Goal: Task Accomplishment & Management: Use online tool/utility

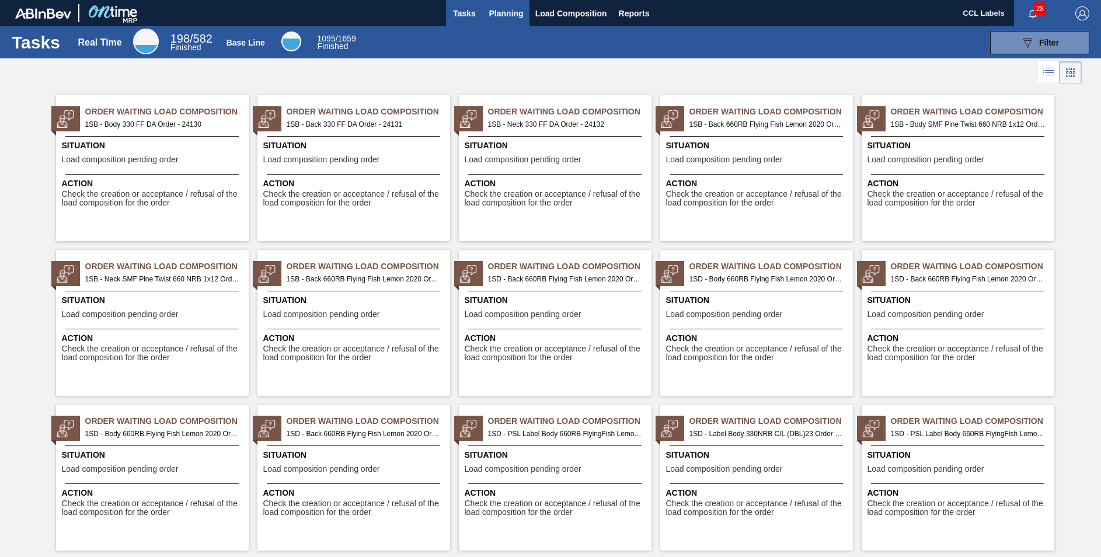
click at [499, 16] on span "Planning" at bounding box center [506, 13] width 34 height 14
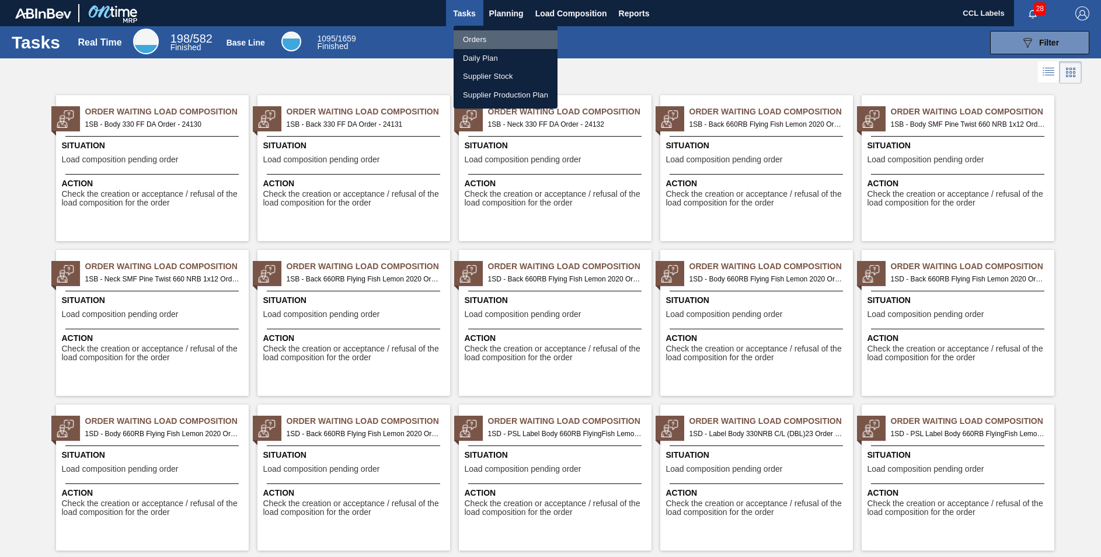
click at [480, 35] on li "Orders" at bounding box center [506, 39] width 104 height 19
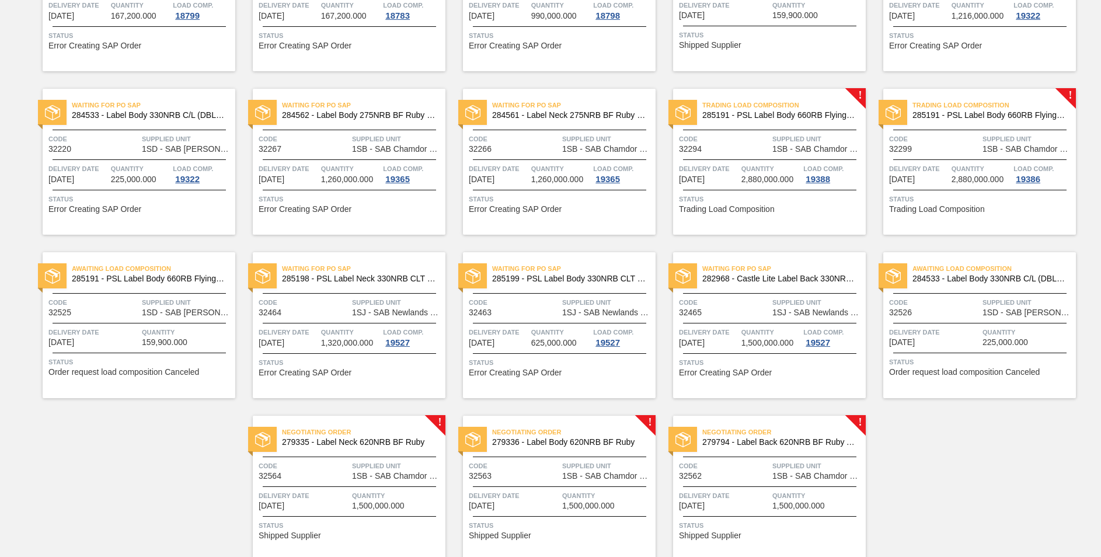
scroll to position [720, 0]
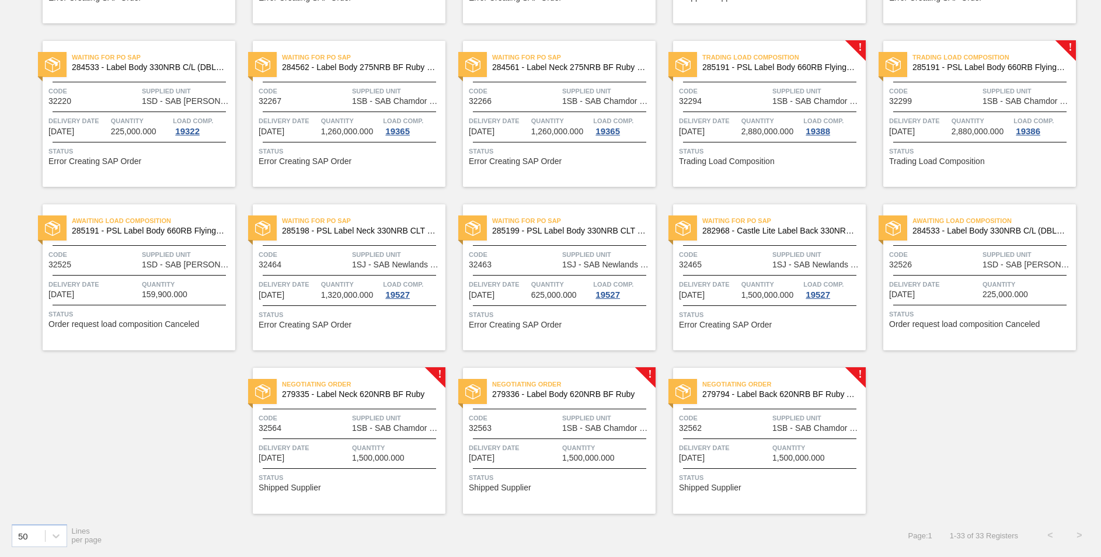
click at [808, 390] on span "Negotiating Order" at bounding box center [783, 384] width 163 height 12
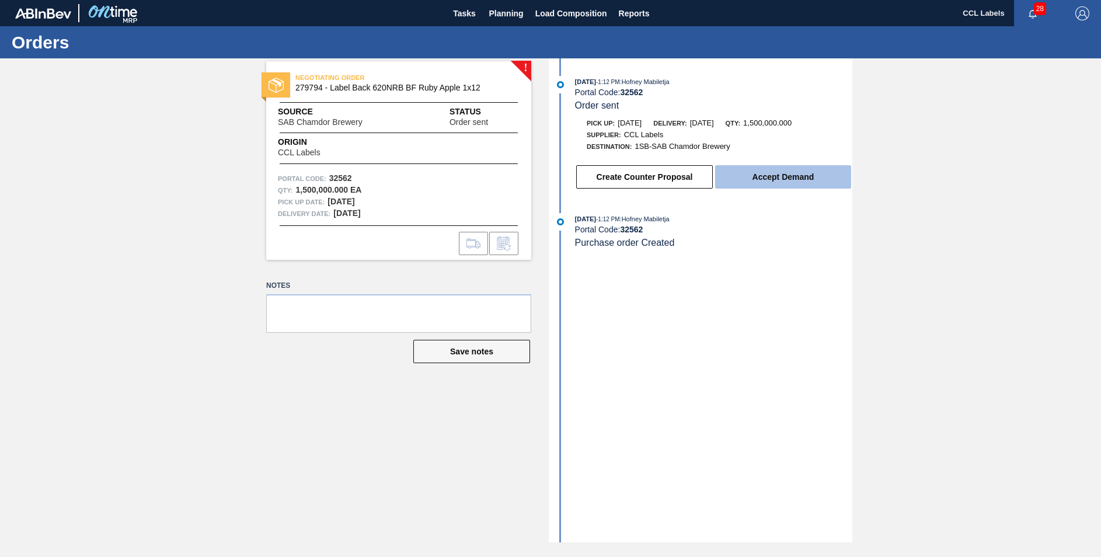
click at [790, 180] on button "Accept Demand" at bounding box center [783, 176] width 136 height 23
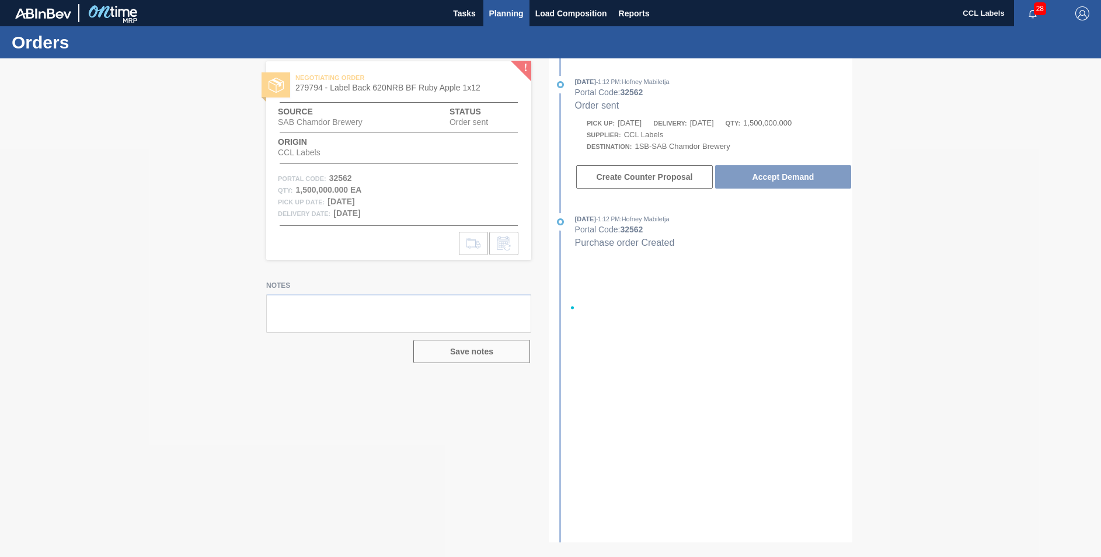
click at [513, 11] on span "Planning" at bounding box center [506, 13] width 34 height 14
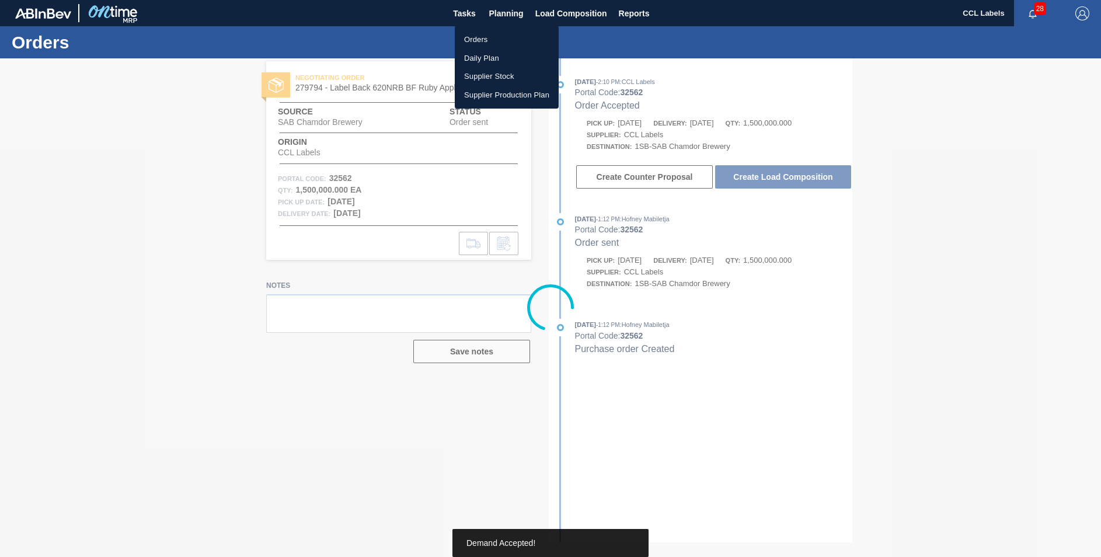
click at [479, 40] on li "Orders" at bounding box center [507, 39] width 104 height 19
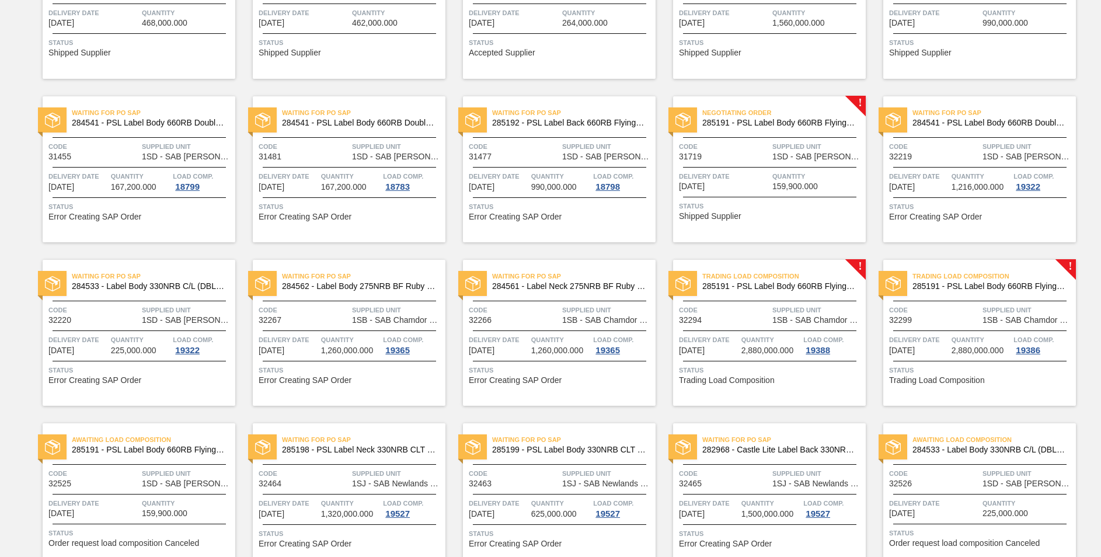
scroll to position [720, 0]
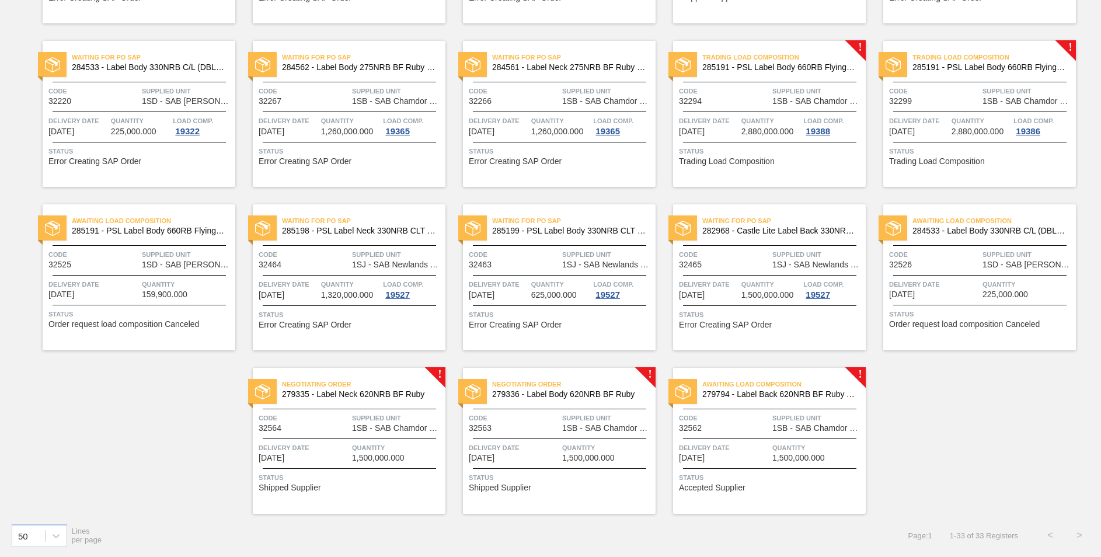
click at [550, 389] on span "Negotiating Order" at bounding box center [573, 384] width 163 height 12
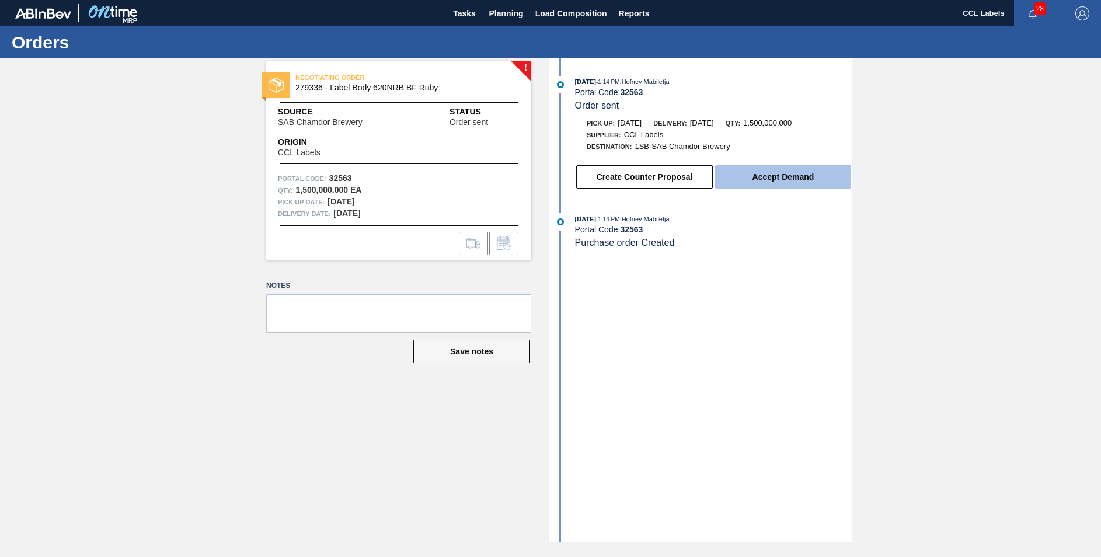
click at [788, 183] on button "Accept Demand" at bounding box center [783, 176] width 136 height 23
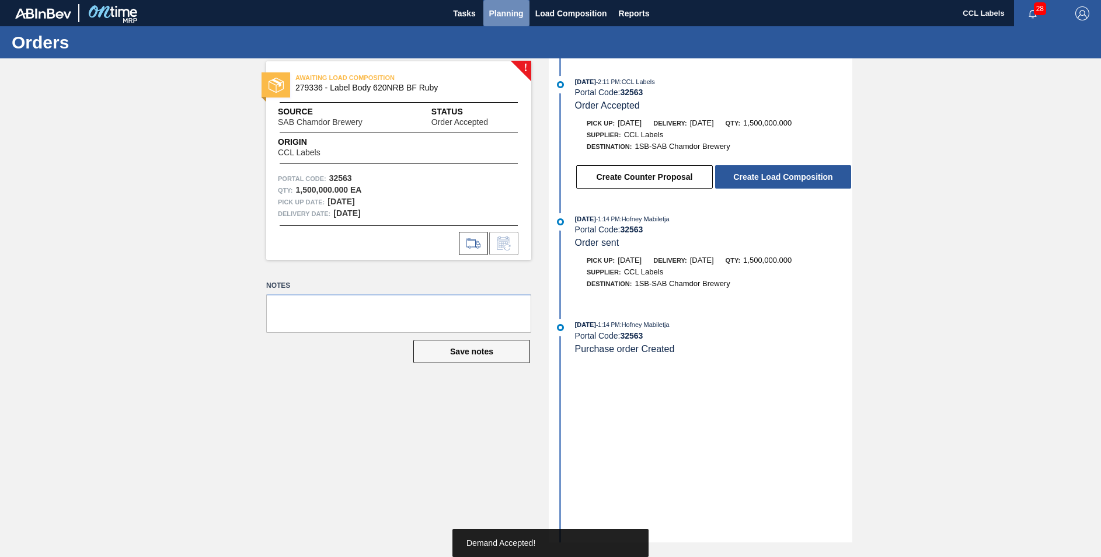
click at [507, 13] on span "Planning" at bounding box center [506, 13] width 34 height 14
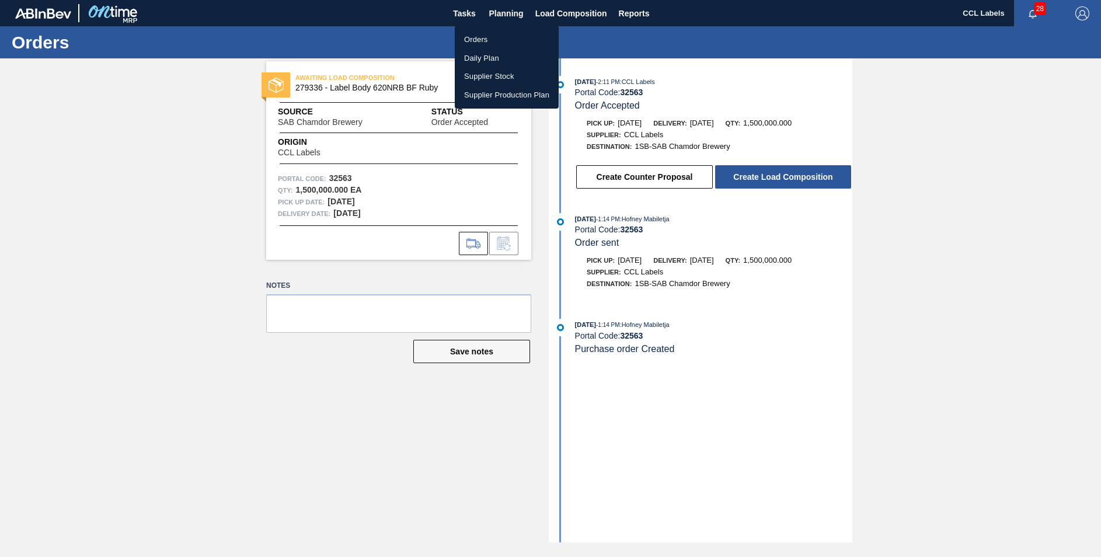
click at [492, 40] on li "Orders" at bounding box center [507, 39] width 104 height 19
click at [480, 41] on li "Orders" at bounding box center [507, 39] width 104 height 19
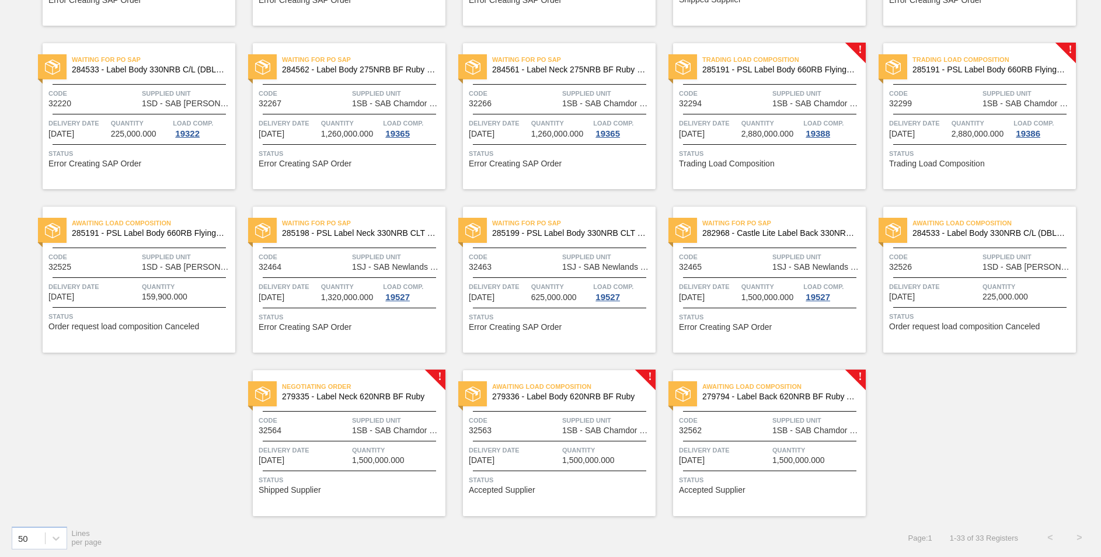
scroll to position [720, 0]
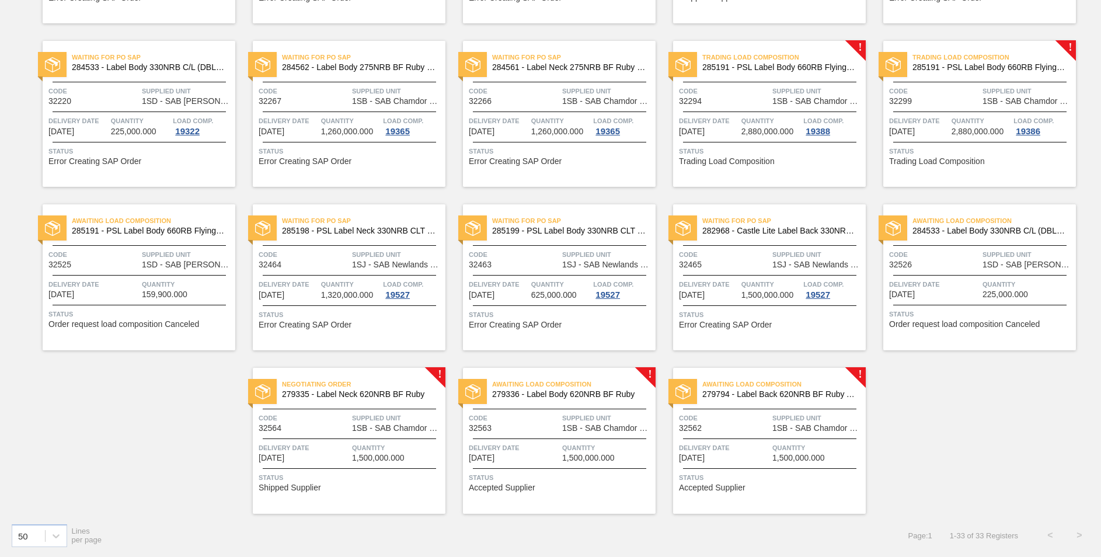
click at [396, 389] on span "Negotiating Order" at bounding box center [363, 384] width 163 height 12
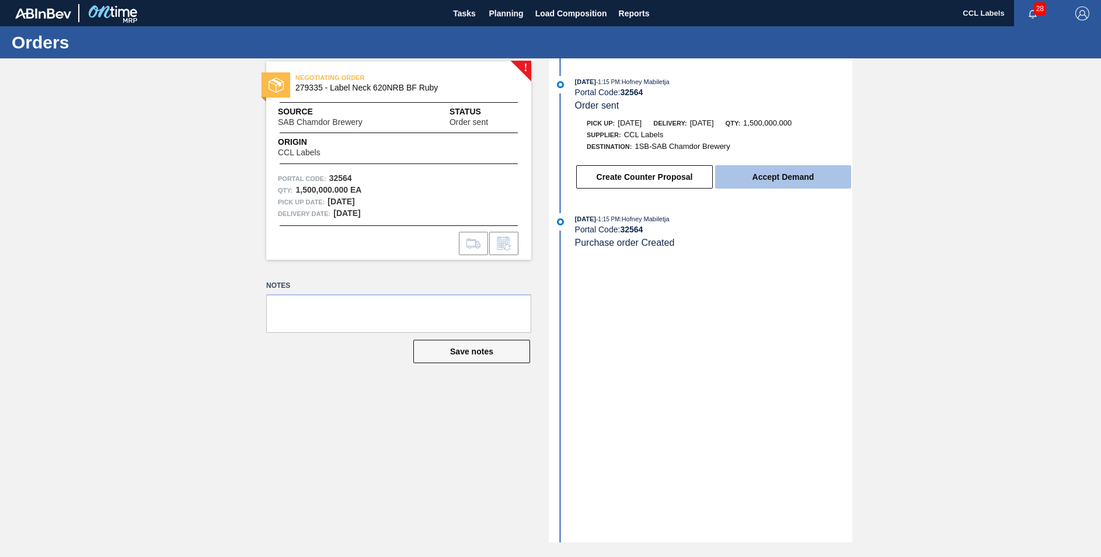
click at [745, 168] on button "Accept Demand" at bounding box center [783, 176] width 136 height 23
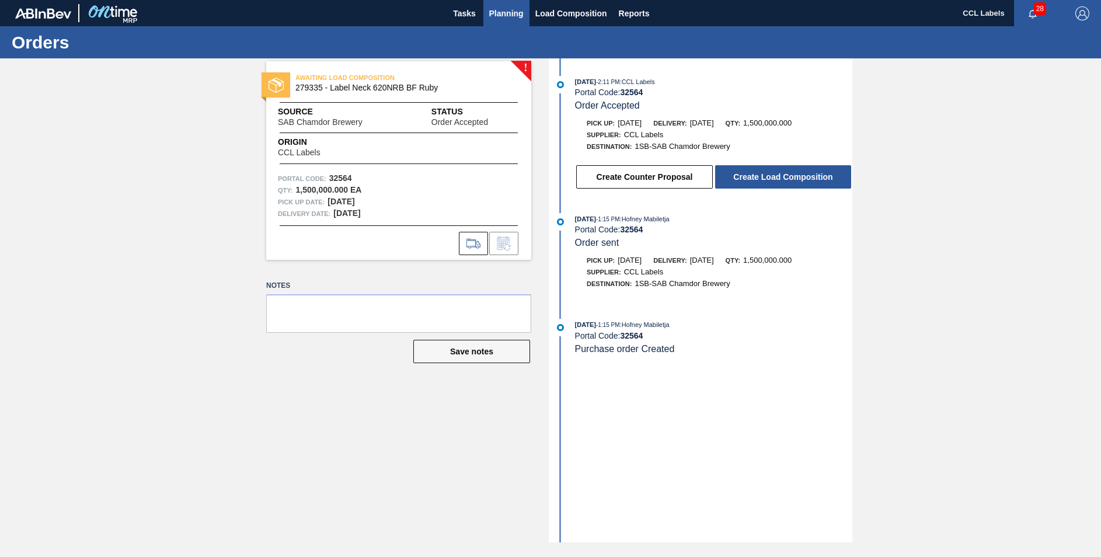
click at [499, 10] on span "Planning" at bounding box center [506, 13] width 34 height 14
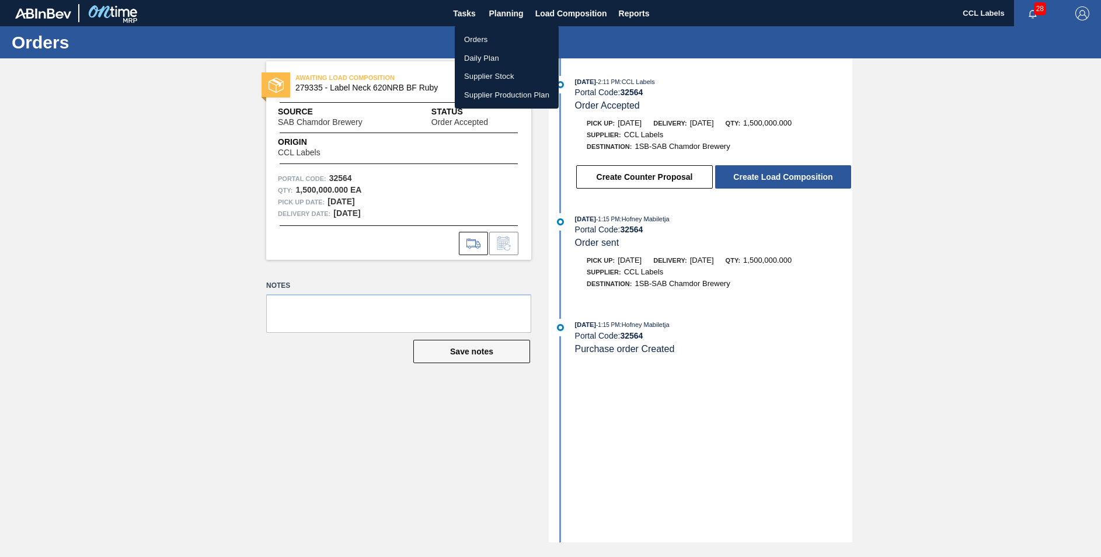
drag, startPoint x: 780, startPoint y: 273, endPoint x: 763, endPoint y: 239, distance: 38.6
click at [780, 273] on div at bounding box center [550, 278] width 1101 height 557
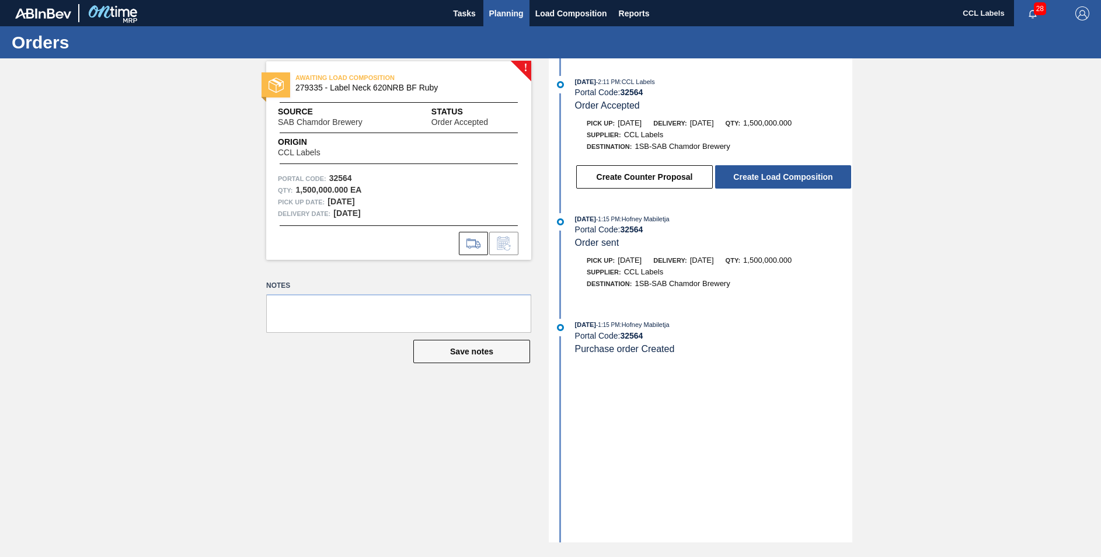
click at [507, 9] on span "Planning" at bounding box center [506, 13] width 34 height 14
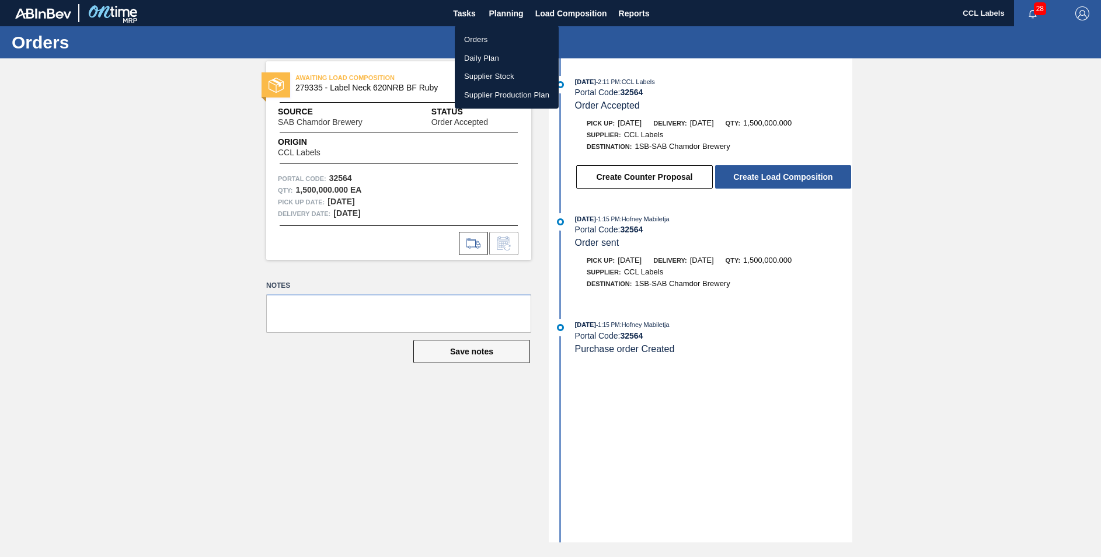
click at [749, 311] on div at bounding box center [550, 278] width 1101 height 557
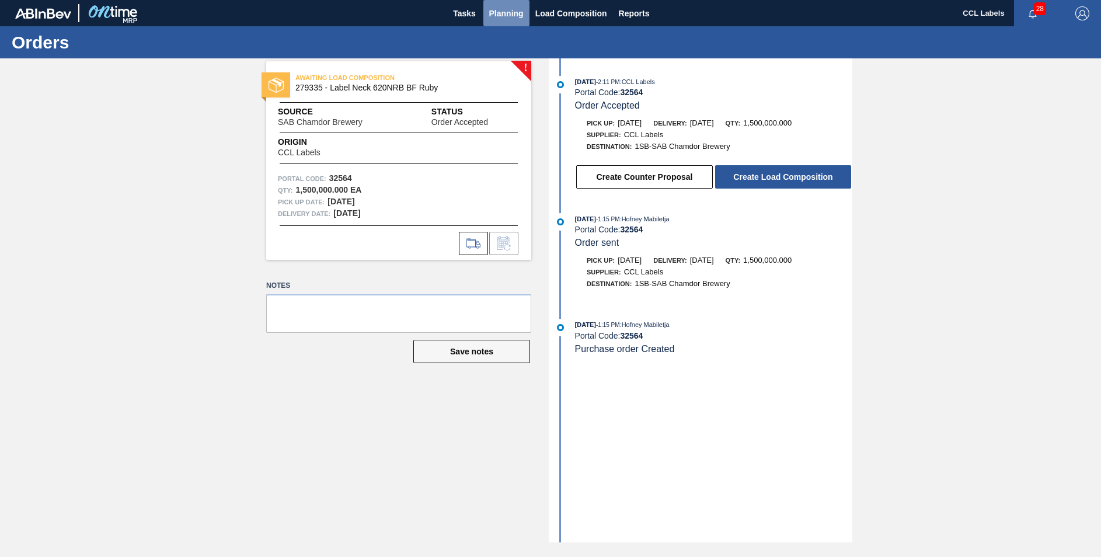
click at [514, 9] on span "Planning" at bounding box center [506, 13] width 34 height 14
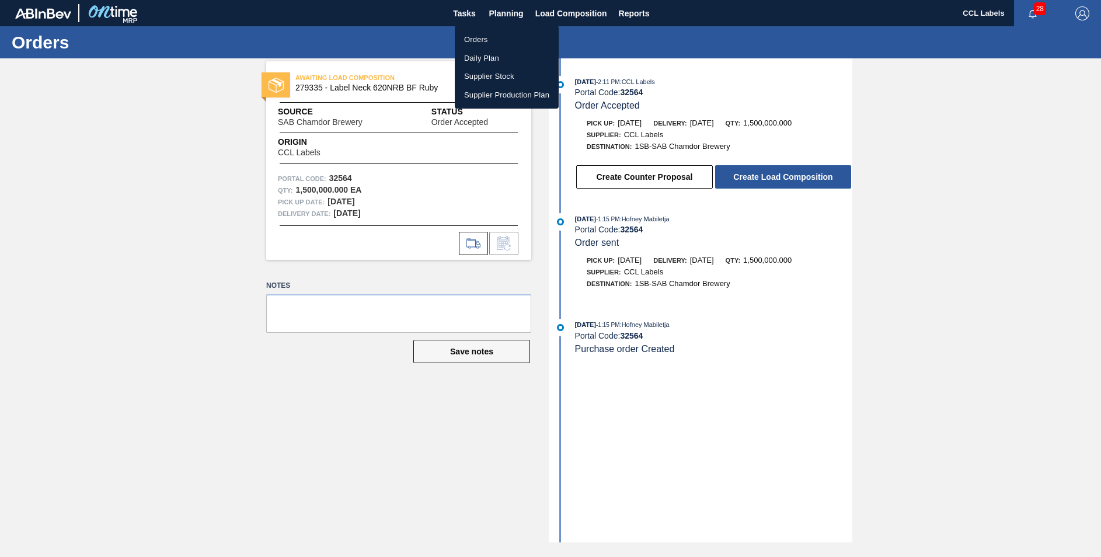
click at [478, 42] on li "Orders" at bounding box center [507, 39] width 104 height 19
click at [480, 39] on li "Orders" at bounding box center [507, 39] width 104 height 19
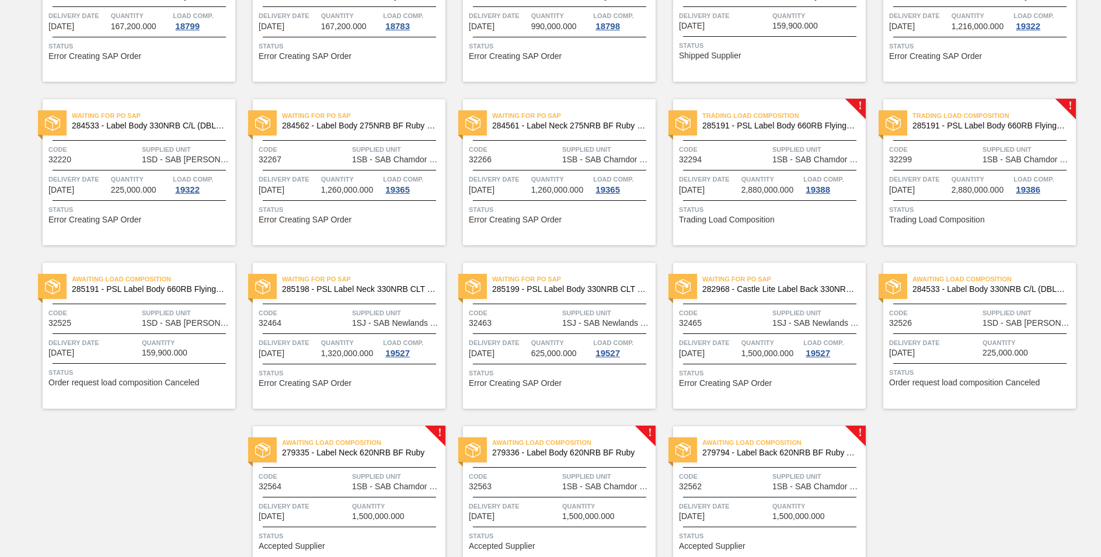
scroll to position [720, 0]
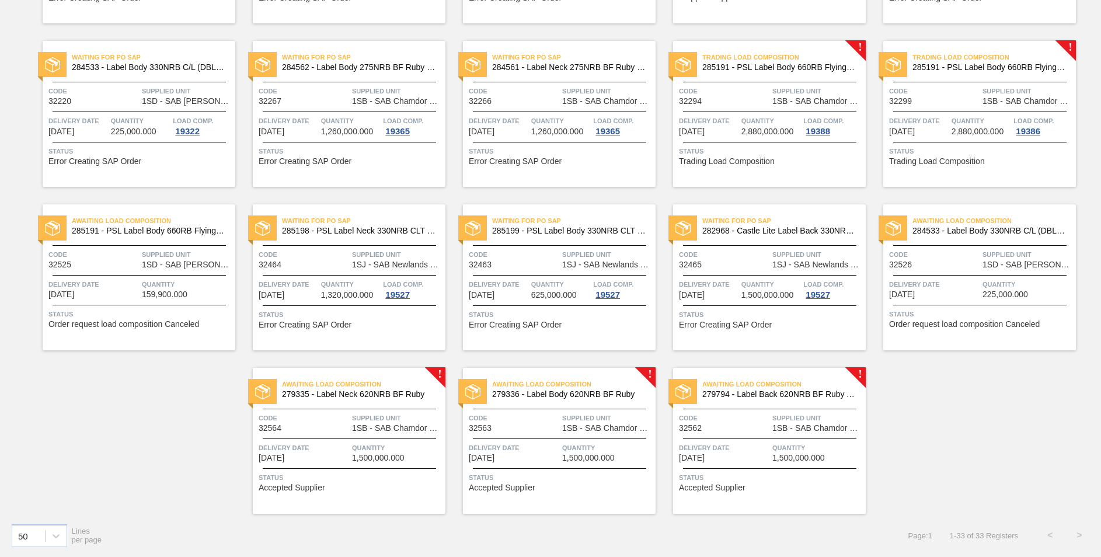
click at [761, 387] on span "Awaiting Load Composition" at bounding box center [783, 384] width 163 height 12
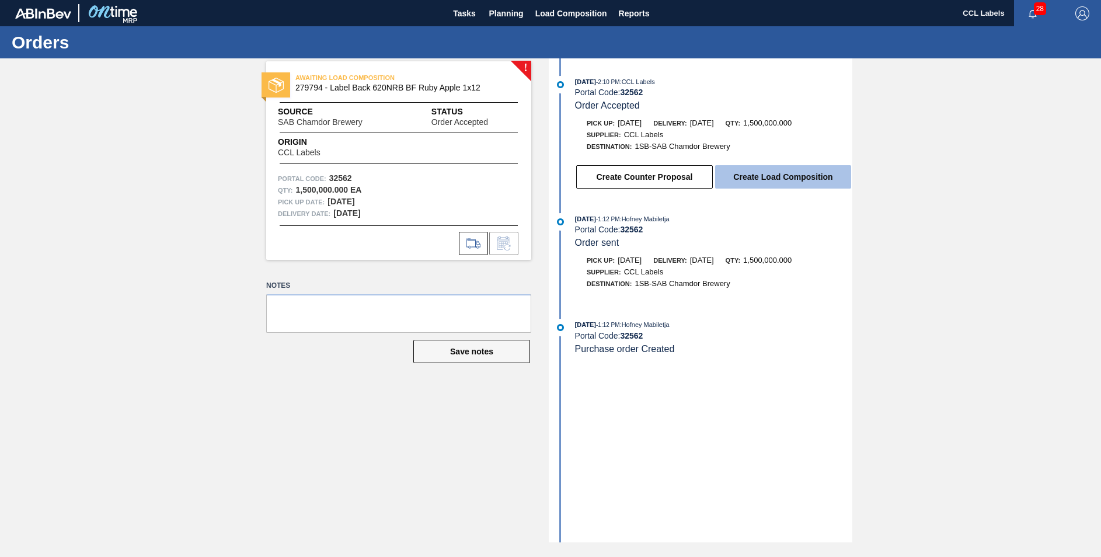
click at [807, 181] on button "Create Load Composition" at bounding box center [783, 176] width 136 height 23
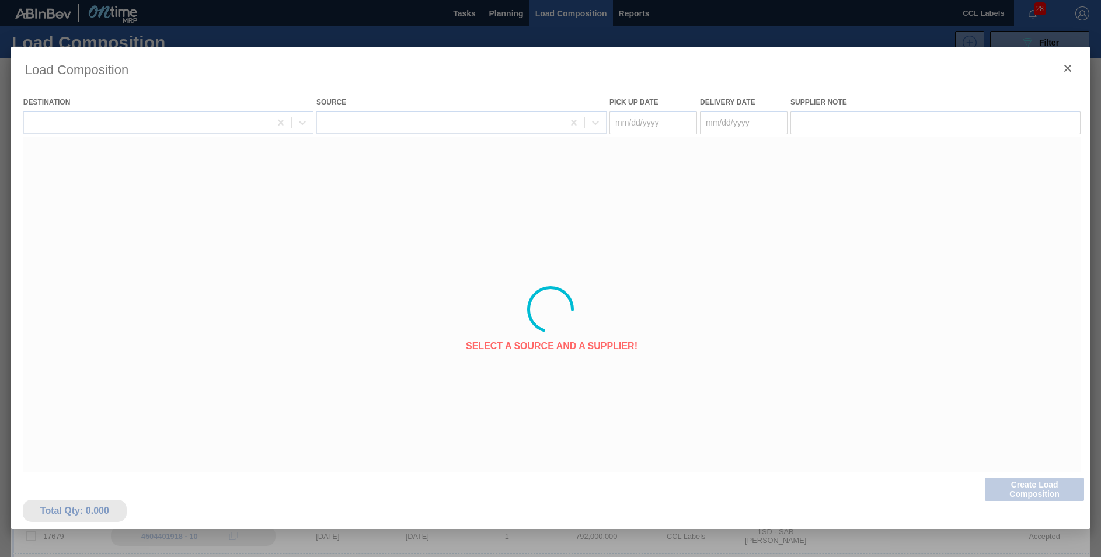
type Date "[DATE]"
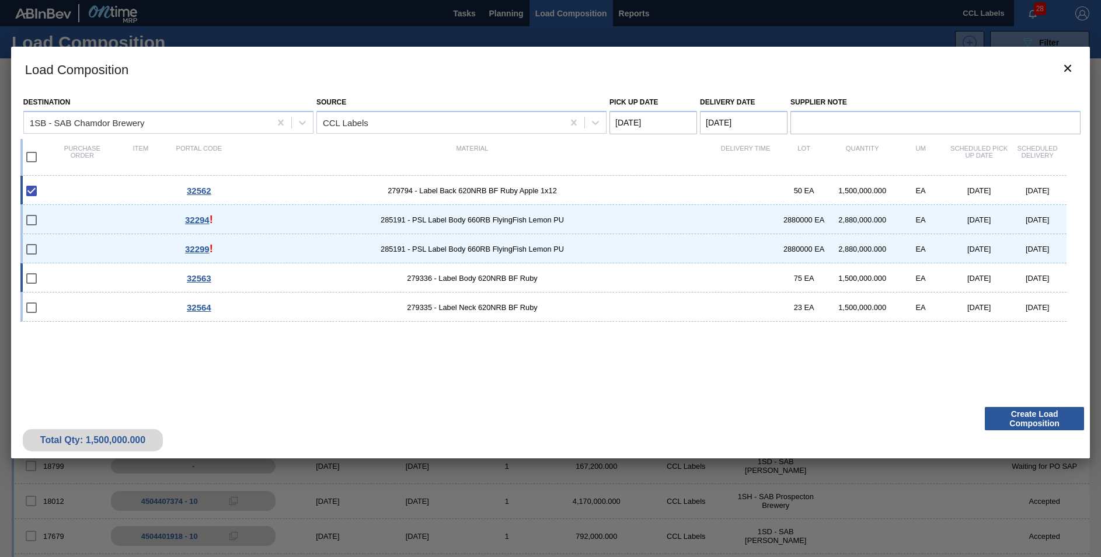
click at [502, 276] on span "279336 - Label Body 620NRB BF Ruby" at bounding box center [472, 278] width 488 height 9
checkbox input "true"
click at [503, 299] on div "32564 279335 - Label Neck 620NRB BF Ruby 23 EA 1,500,000.000 EA [DATE] [DATE]" at bounding box center [543, 306] width 1046 height 29
checkbox input "true"
click at [1037, 415] on button "Create Load Composition" at bounding box center [1034, 418] width 99 height 23
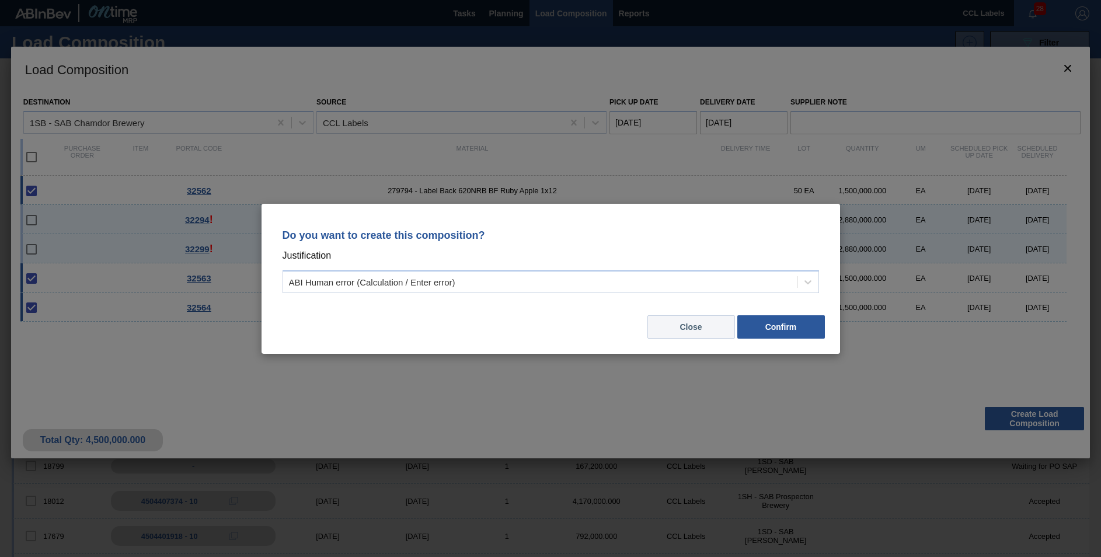
click at [702, 330] on button "Close" at bounding box center [691, 326] width 88 height 23
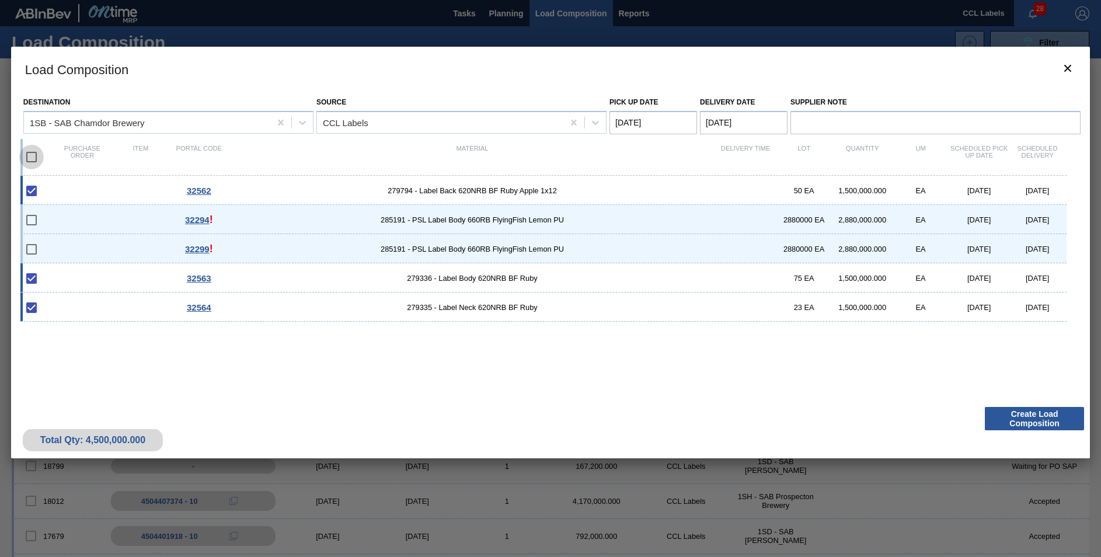
click at [27, 155] on input "checkbox" at bounding box center [31, 157] width 25 height 25
checkbox input "true"
click at [350, 220] on span "285191 - PSL Label Body 660RB FlyingFish Lemon PU" at bounding box center [472, 219] width 488 height 9
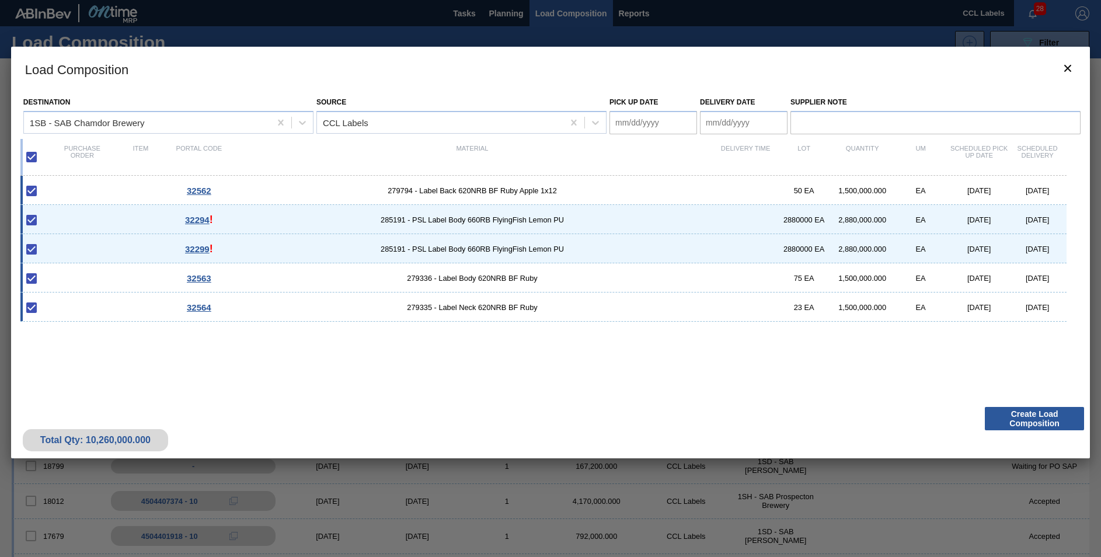
checkbox input "false"
click at [352, 246] on span "285191 - PSL Label Body 660RB FlyingFish Lemon PU" at bounding box center [472, 249] width 488 height 9
type Date "[DATE]"
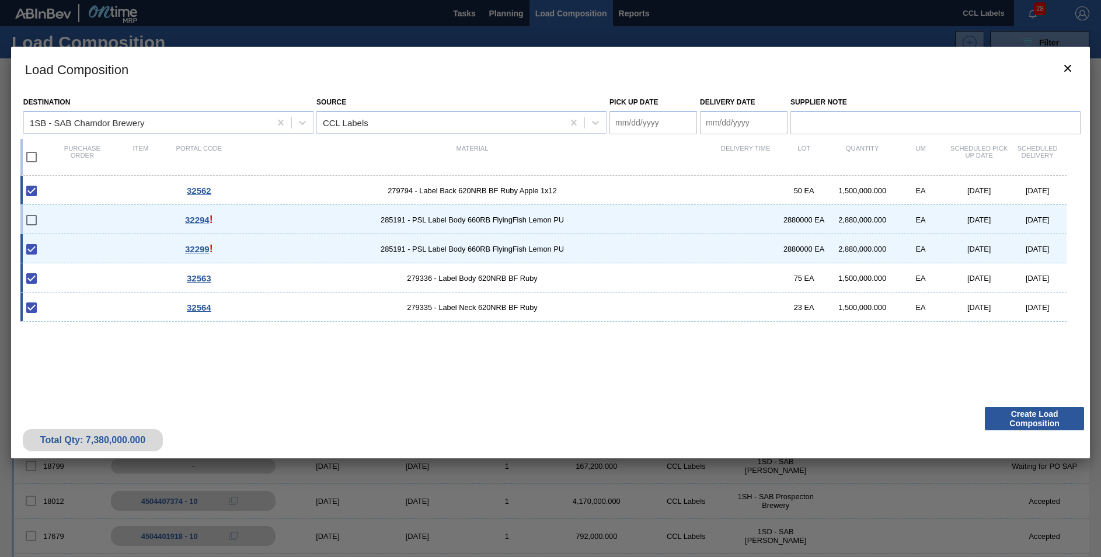
checkbox input "false"
click at [34, 160] on input "checkbox" at bounding box center [31, 157] width 25 height 25
checkbox input "true"
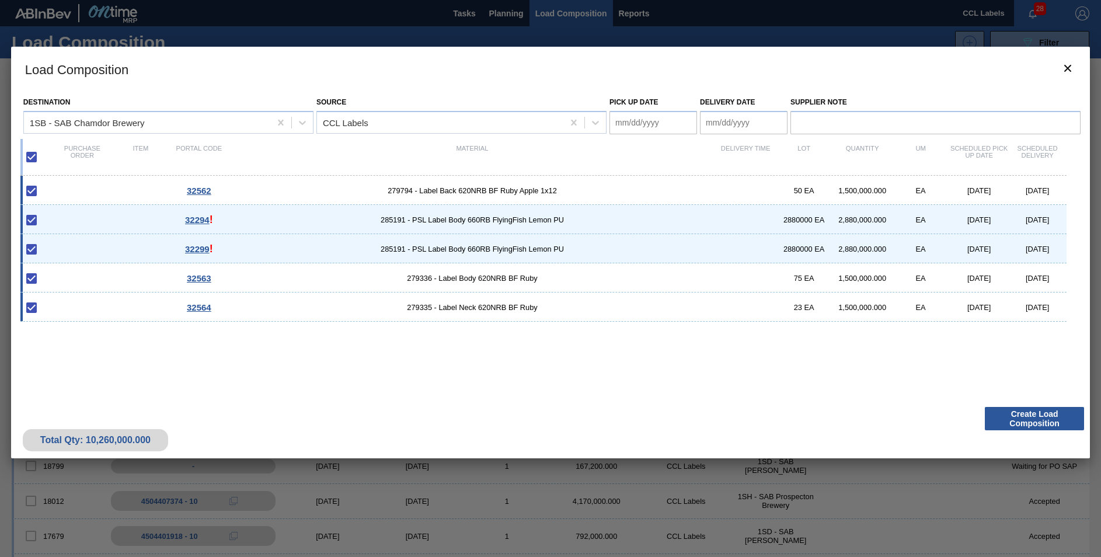
click at [370, 222] on span "285191 - PSL Label Body 660RB FlyingFish Lemon PU" at bounding box center [472, 219] width 488 height 9
checkbox input "false"
click at [375, 237] on div "32299 ! 285191 - PSL Label Body 660RB FlyingFish Lemon PU 2880000 EA 2,880,000.…" at bounding box center [543, 248] width 1046 height 29
type Date "[DATE]"
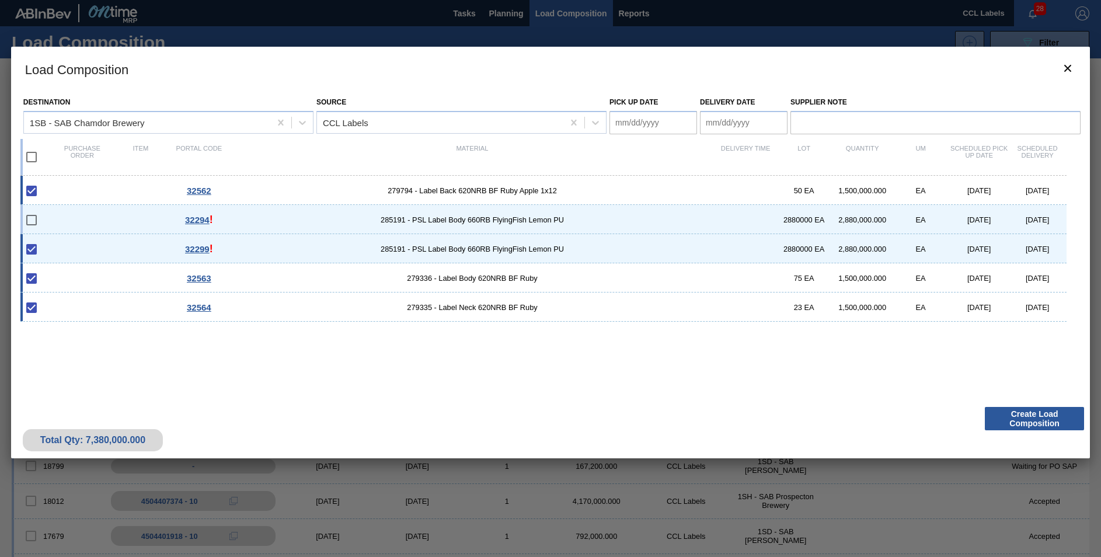
type Date "[DATE]"
checkbox input "false"
click at [1031, 413] on button "Create Load Composition" at bounding box center [1034, 418] width 99 height 23
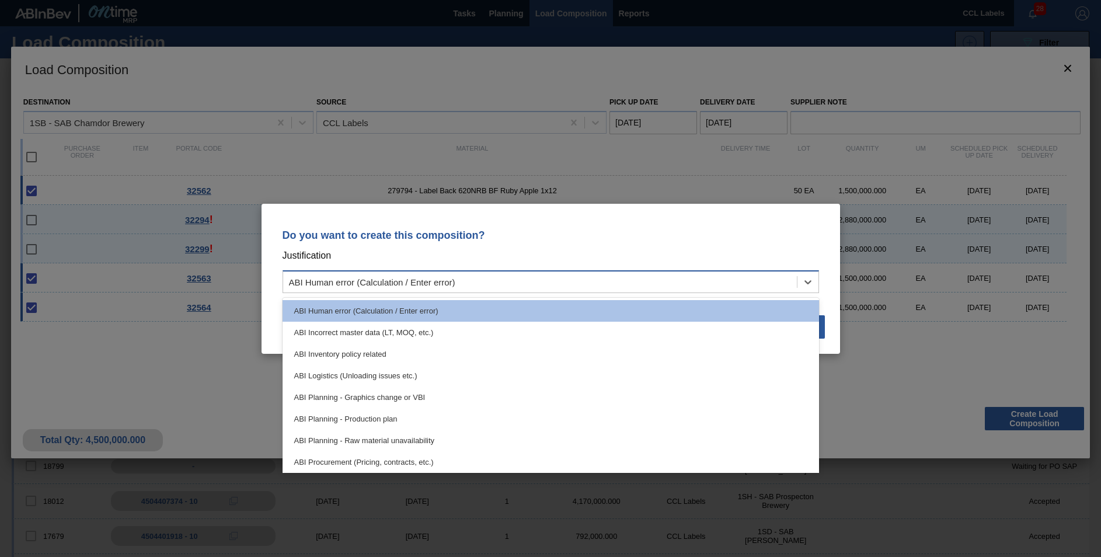
click at [490, 288] on div "ABI Human error (Calculation / Enter error)" at bounding box center [540, 281] width 514 height 17
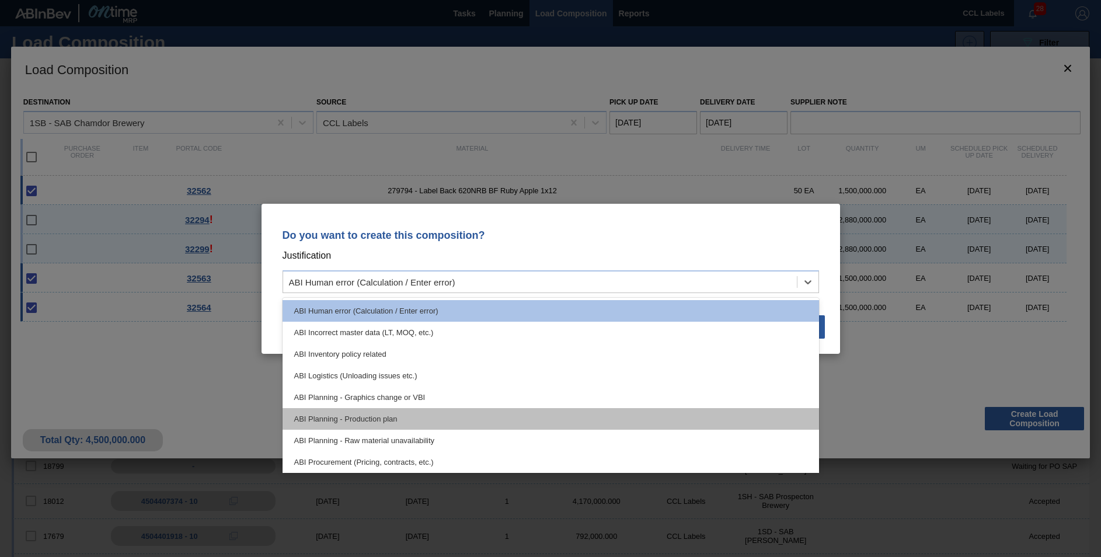
drag, startPoint x: 396, startPoint y: 417, endPoint x: 408, endPoint y: 413, distance: 12.2
click at [396, 416] on div "ABI Planning - Production plan" at bounding box center [551, 419] width 536 height 22
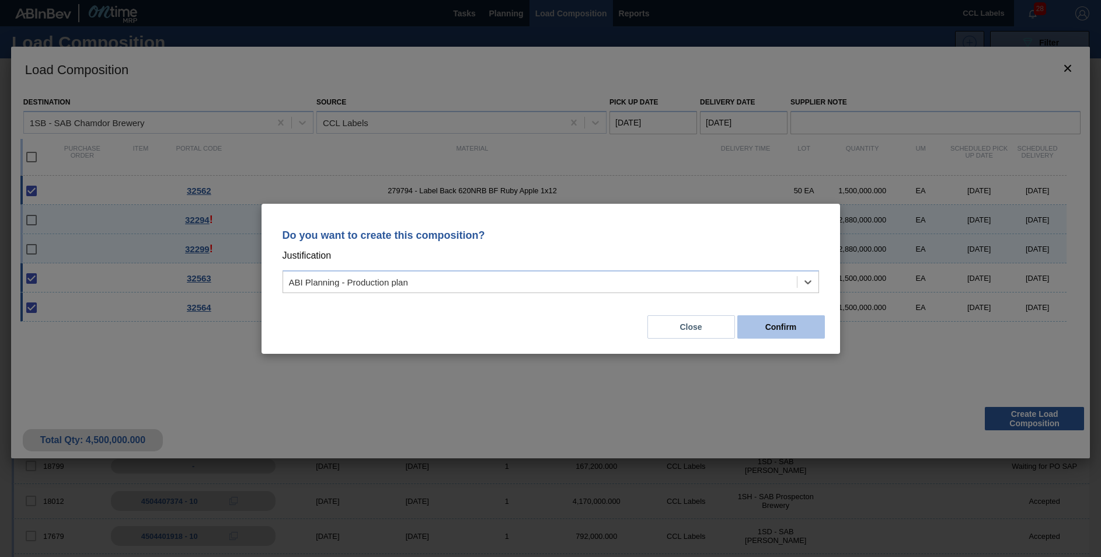
click at [773, 322] on button "Confirm" at bounding box center [781, 326] width 88 height 23
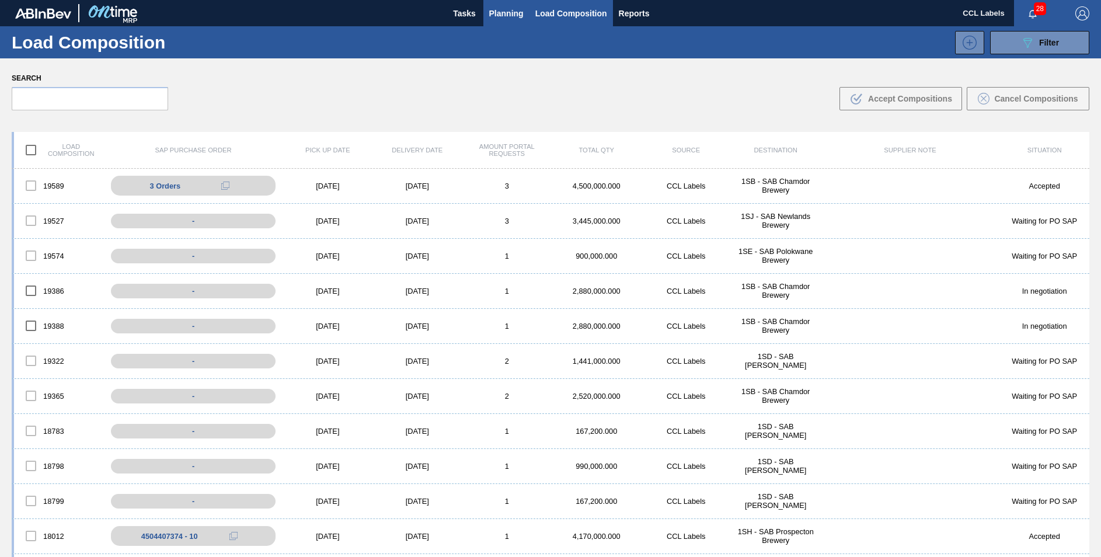
click at [503, 11] on span "Planning" at bounding box center [506, 13] width 34 height 14
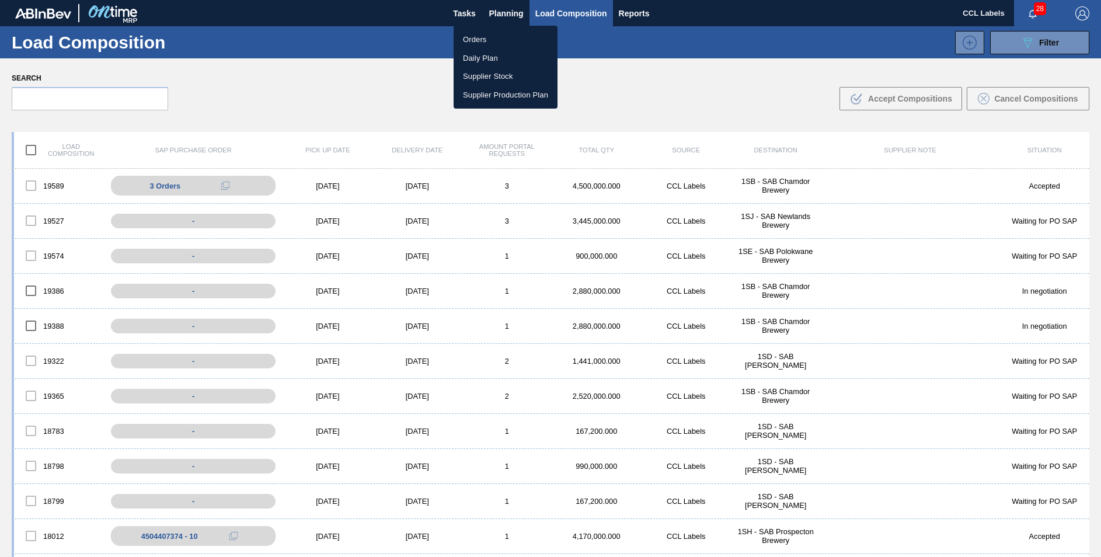
click at [795, 193] on div at bounding box center [550, 278] width 1101 height 557
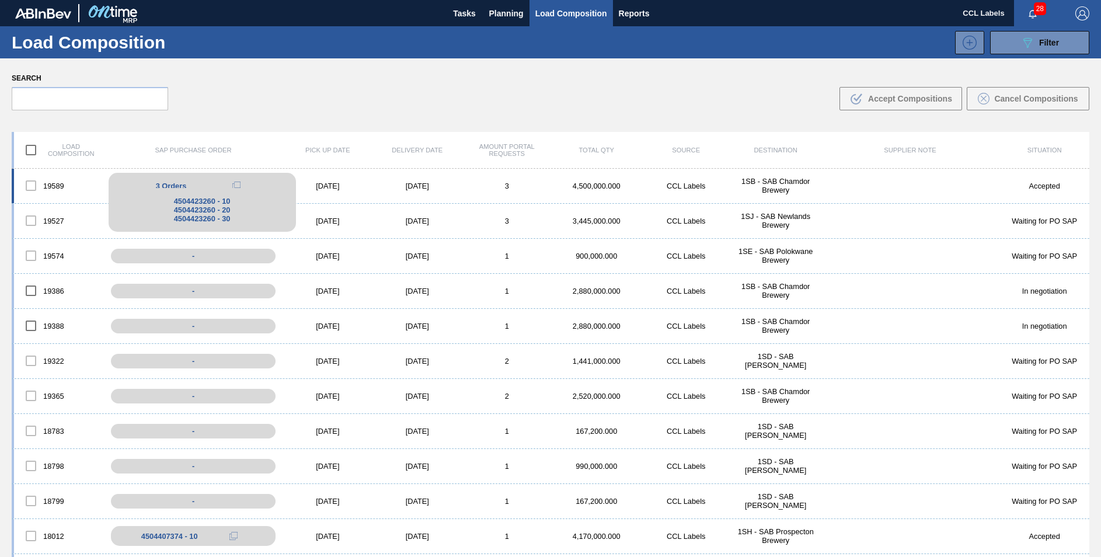
click at [189, 189] on div "3 Orders 4504423260 - 10 4504423260 - 20 4504423260 - 30" at bounding box center [202, 186] width 187 height 26
click at [204, 205] on div "4504423260 - 10" at bounding box center [202, 201] width 170 height 9
click at [774, 178] on div "1SB - SAB Chamdor Brewery" at bounding box center [775, 186] width 89 height 18
click at [773, 178] on div "1SB - SAB Chamdor Brewery" at bounding box center [775, 186] width 89 height 18
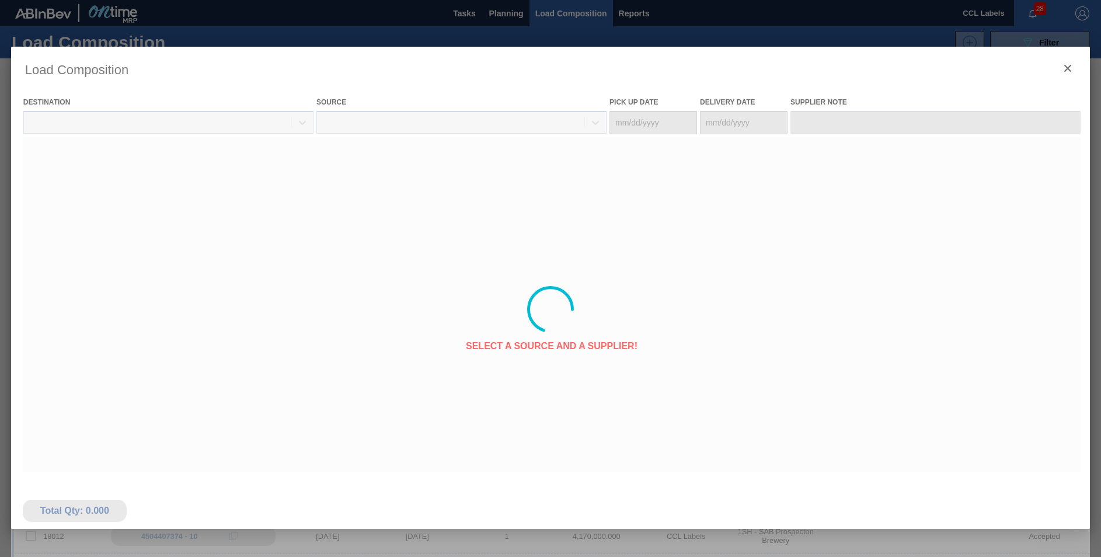
type Date "[DATE]"
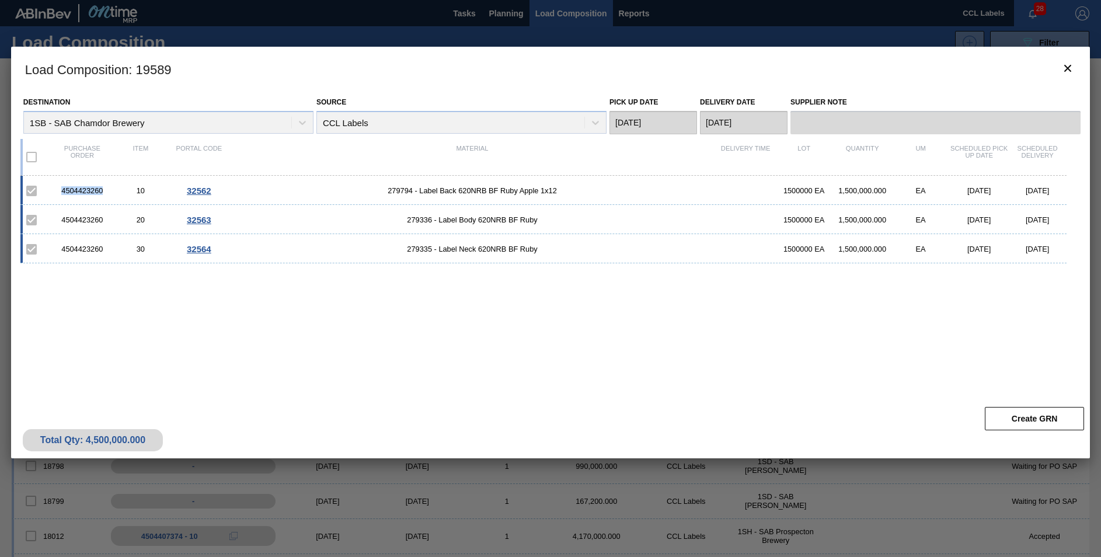
drag, startPoint x: 102, startPoint y: 192, endPoint x: 50, endPoint y: 191, distance: 52.5
click at [50, 191] on div "4504423260 10 32562 279794 - Label Back 620NRB BF Ruby Apple 1x12 1500000 EA 1,…" at bounding box center [543, 190] width 1046 height 29
drag, startPoint x: 50, startPoint y: 191, endPoint x: 82, endPoint y: 190, distance: 32.1
copy div "4504423260"
click at [1067, 62] on icon "botão de ícone" at bounding box center [1068, 68] width 14 height 14
